Goal: Information Seeking & Learning: Learn about a topic

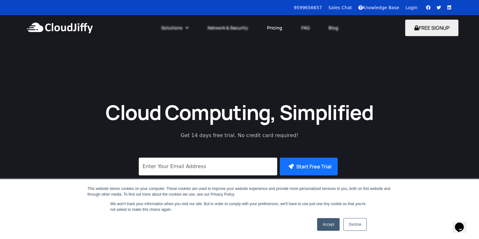
click at [275, 26] on link "Pricing" at bounding box center [275, 28] width 34 height 14
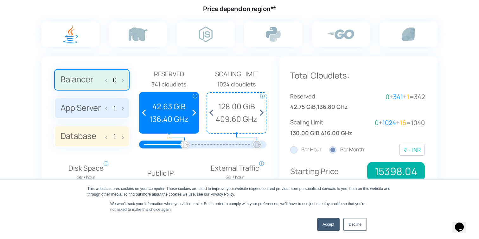
scroll to position [431, 0]
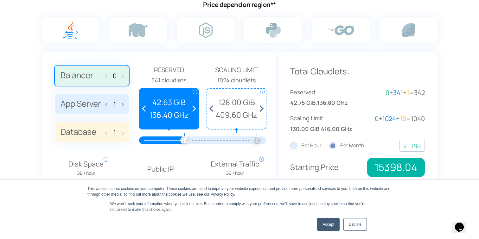
drag, startPoint x: 225, startPoint y: 107, endPoint x: 245, endPoint y: 107, distance: 19.6
click at [245, 107] on span "128.00 GiB" at bounding box center [236, 102] width 52 height 12
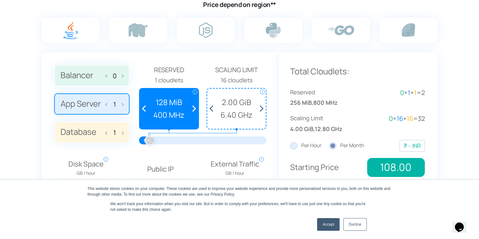
click at [330, 227] on link "Accept" at bounding box center [328, 224] width 23 height 13
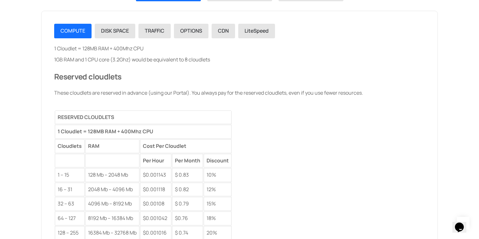
scroll to position [824, 0]
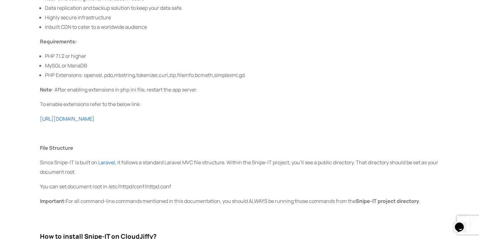
scroll to position [327, 0]
